Goal: Find contact information: Find contact information

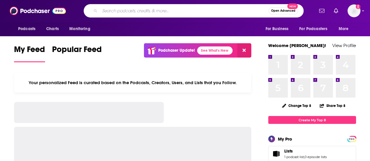
click at [136, 8] on input "Search podcasts, credits, & more..." at bounding box center [184, 10] width 169 height 9
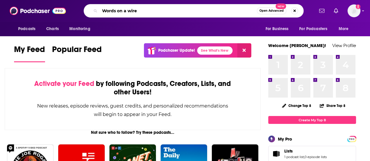
type input "Words on a wire"
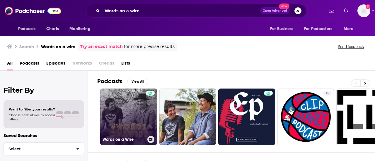
click at [127, 121] on link "Words on a Wire" at bounding box center [128, 117] width 57 height 57
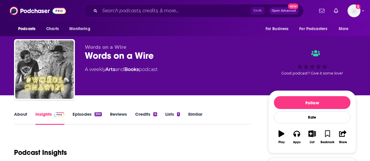
click at [19, 113] on link "About" at bounding box center [20, 118] width 13 height 13
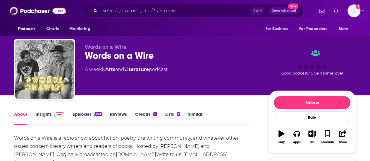
click at [47, 111] on div "About Insights Episodes 350 Reviews Credits 6 Lists 1 Similar" at bounding box center [132, 118] width 237 height 14
click at [48, 114] on link "Insights" at bounding box center [49, 118] width 29 height 13
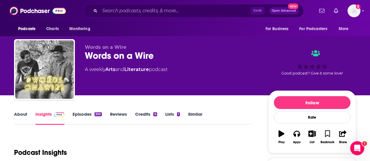
click at [21, 114] on link "About" at bounding box center [20, 118] width 13 height 13
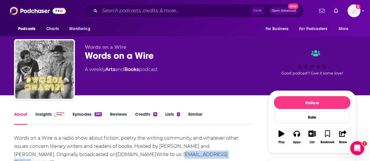
drag, startPoint x: 136, startPoint y: 155, endPoint x: 190, endPoint y: 155, distance: 53.6
click at [190, 155] on div "Words on a Wire is a radio show about fiction, poetry, the writing community, a…" at bounding box center [132, 150] width 237 height 33
copy div "[EMAIL_ADDRESS][DOMAIN_NAME]"
